Goal: Task Accomplishment & Management: Complete application form

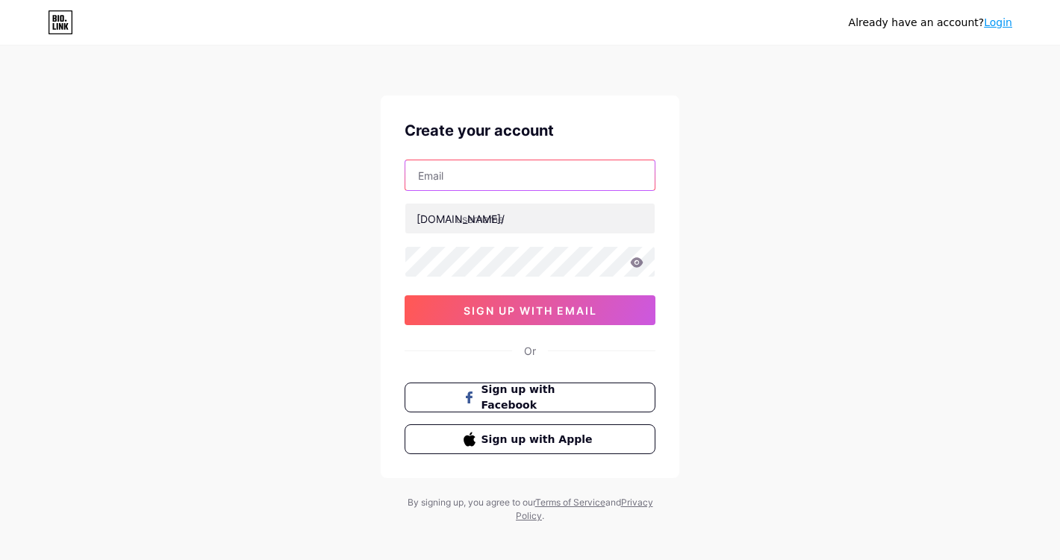
click at [531, 175] on input "text" at bounding box center [529, 175] width 249 height 30
drag, startPoint x: 531, startPoint y: 175, endPoint x: 595, endPoint y: 187, distance: 64.5
click at [595, 187] on input "coastal standard" at bounding box center [529, 175] width 249 height 30
type input "c"
type input "[EMAIL_ADDRESS]com"
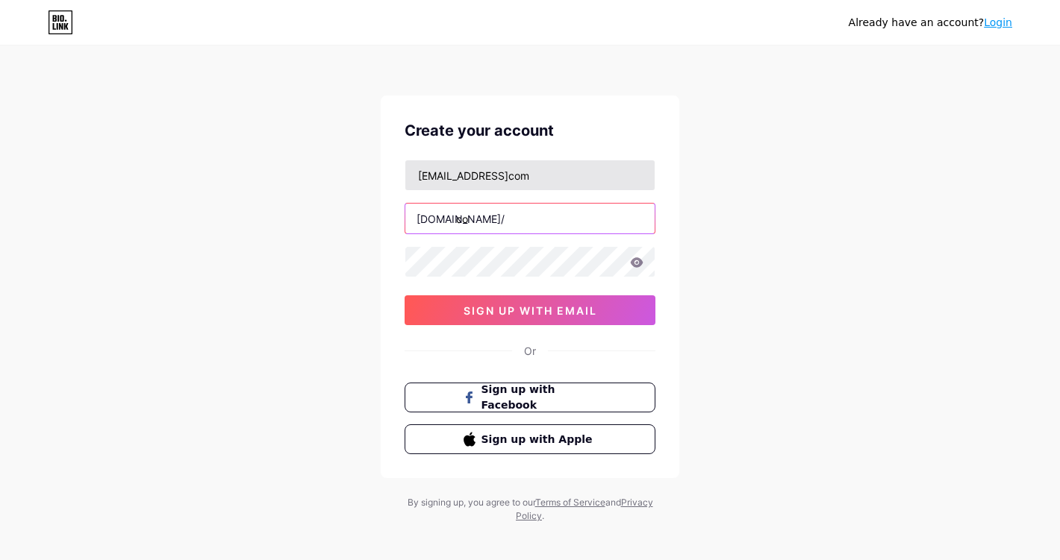
type input "c"
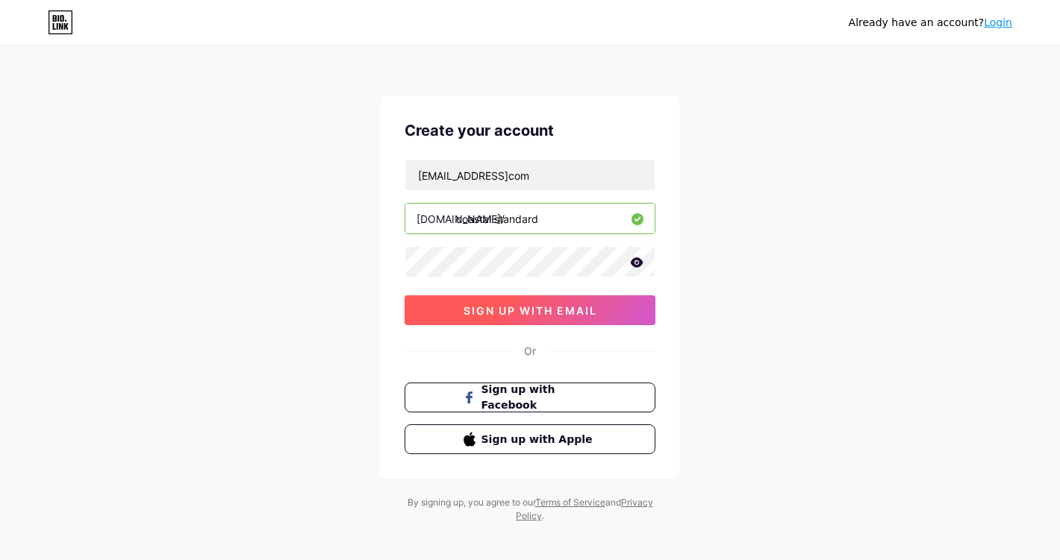
click at [520, 310] on span "sign up with email" at bounding box center [530, 310] width 134 height 13
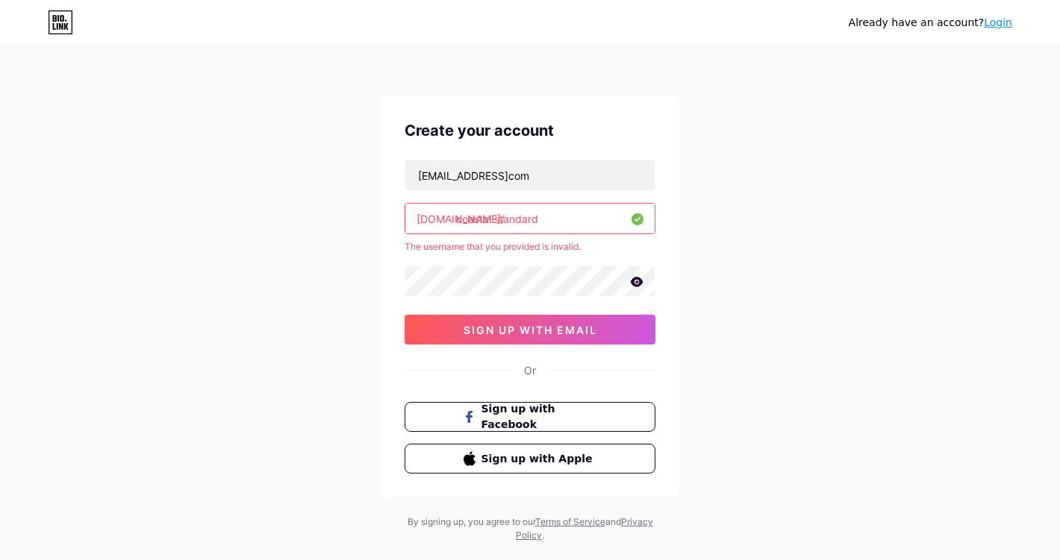
click at [569, 226] on input "coastal standard" at bounding box center [529, 219] width 249 height 30
click at [496, 224] on input "coastal standard" at bounding box center [529, 219] width 249 height 30
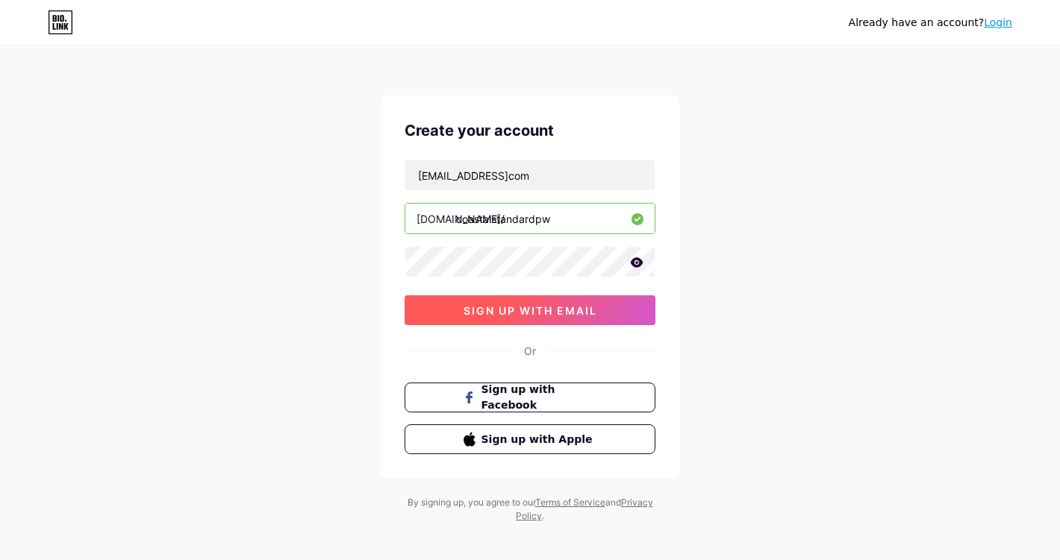
type input "coastalstandardpw"
click at [573, 315] on span "sign up with email" at bounding box center [530, 310] width 134 height 13
